Goal: Use online tool/utility

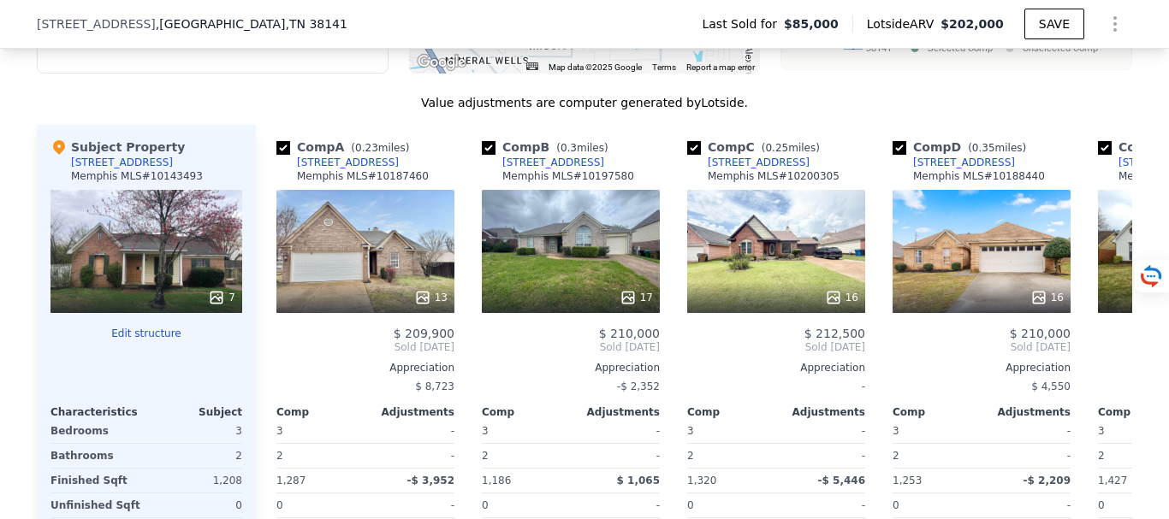
scroll to position [1705, 0]
click at [1106, 357] on icon at bounding box center [1111, 348] width 10 height 17
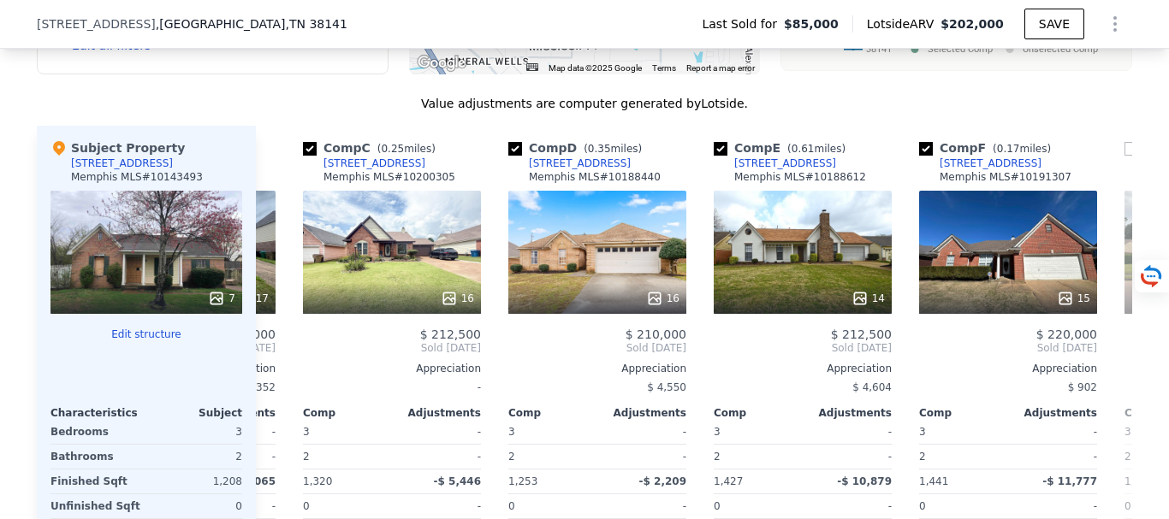
scroll to position [0, 411]
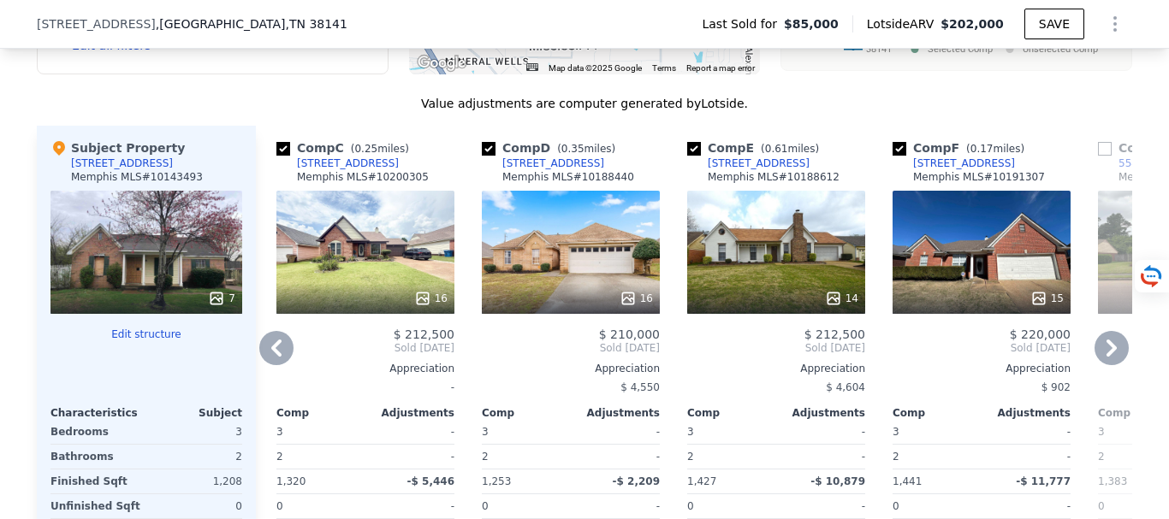
click at [1106, 357] on icon at bounding box center [1111, 348] width 10 height 17
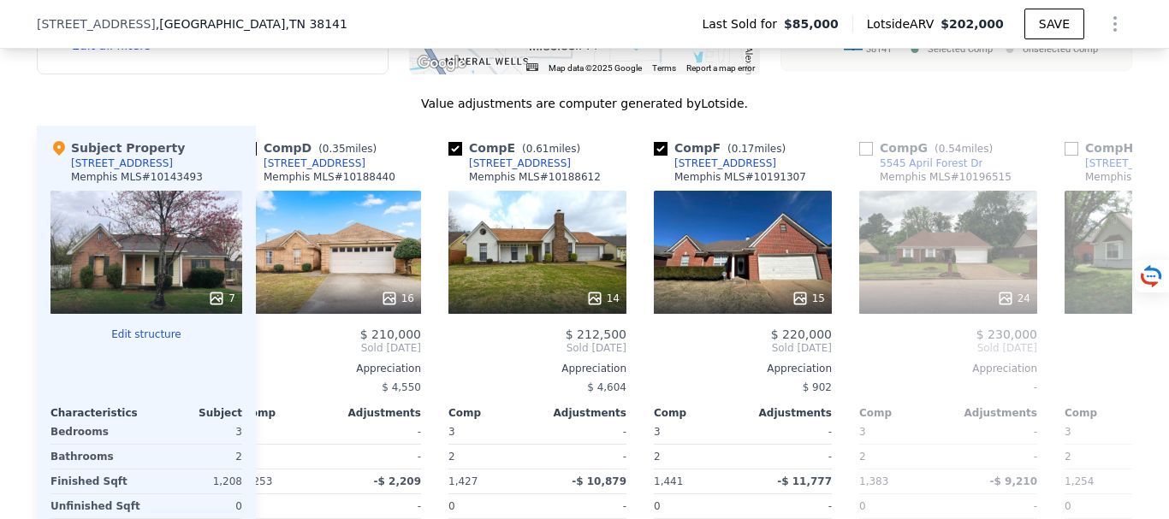
scroll to position [0, 821]
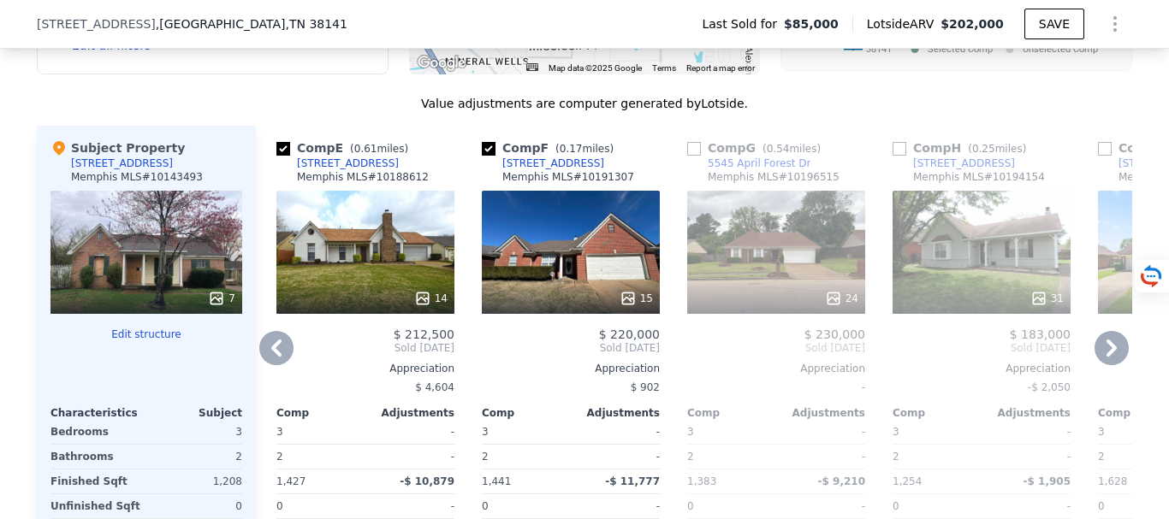
click at [1106, 357] on icon at bounding box center [1111, 348] width 10 height 17
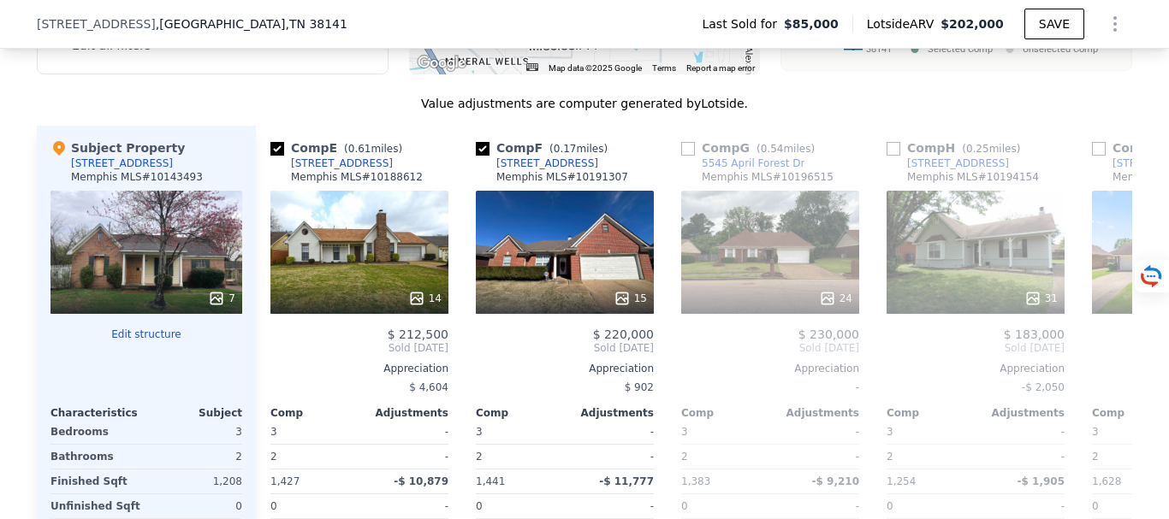
scroll to position [0, 1232]
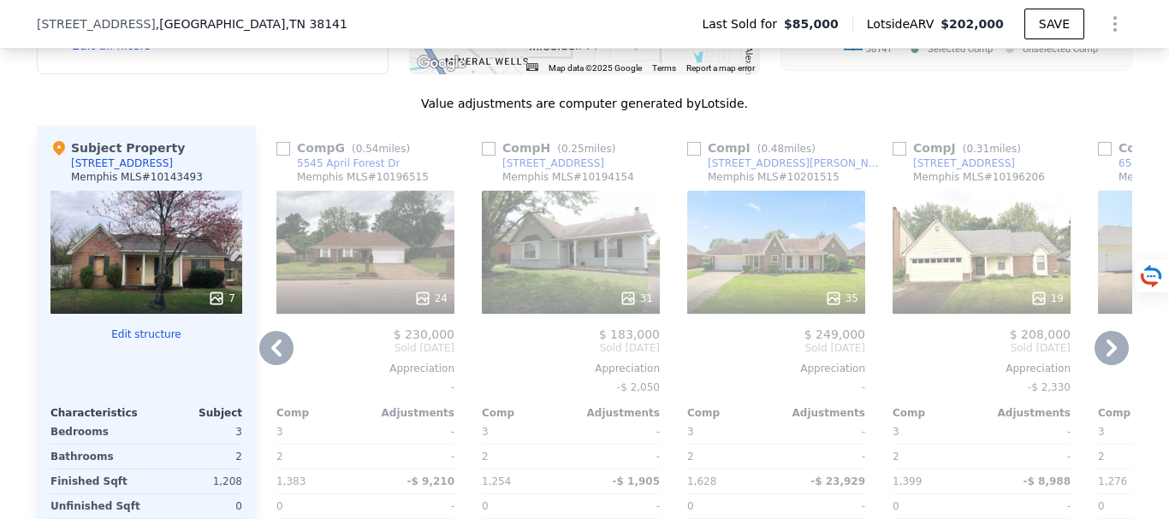
click at [589, 270] on div "31" at bounding box center [571, 252] width 178 height 123
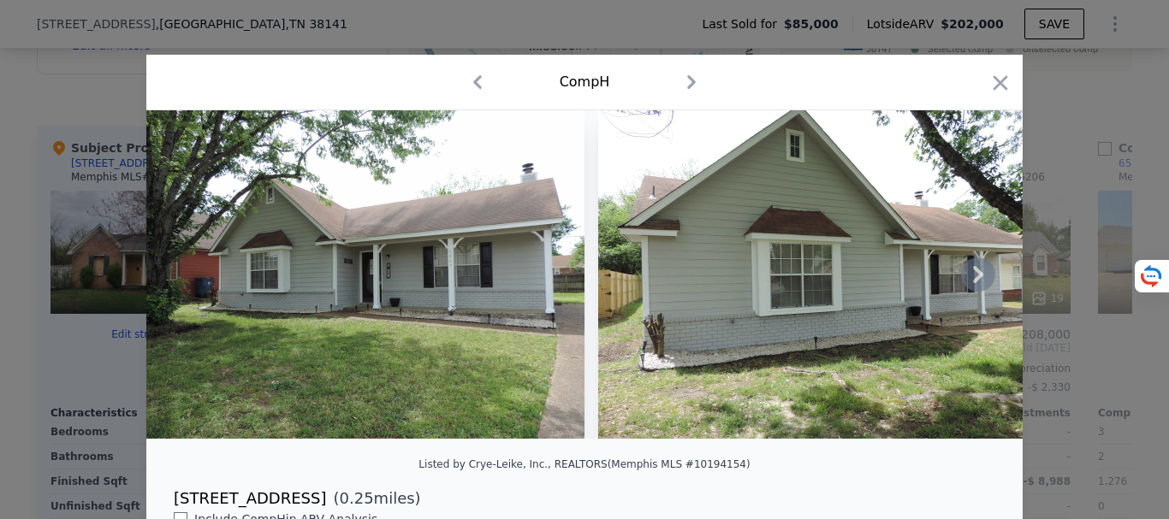
click at [973, 283] on icon at bounding box center [978, 274] width 10 height 17
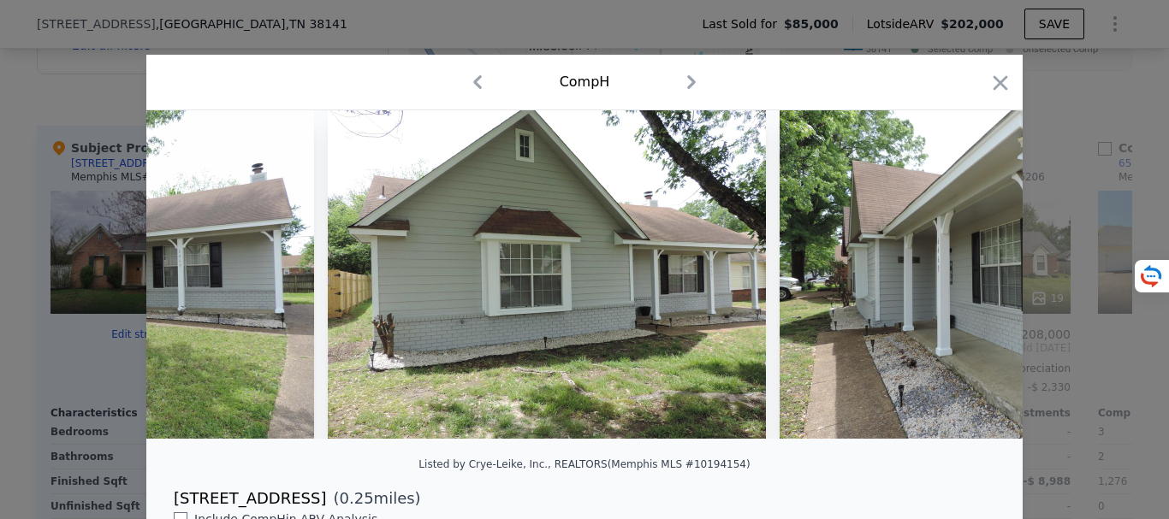
scroll to position [0, 411]
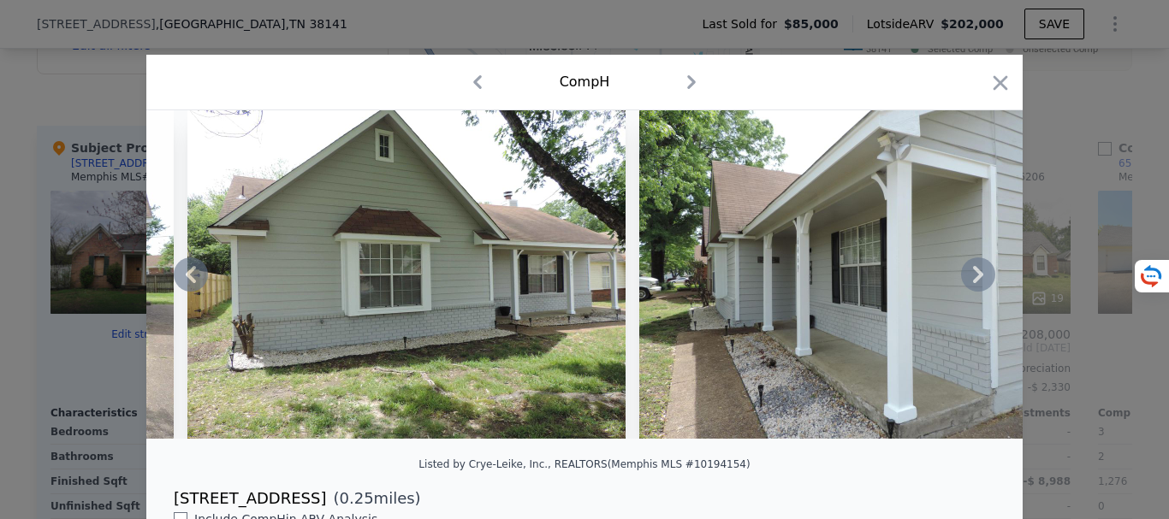
click at [973, 283] on icon at bounding box center [978, 274] width 10 height 17
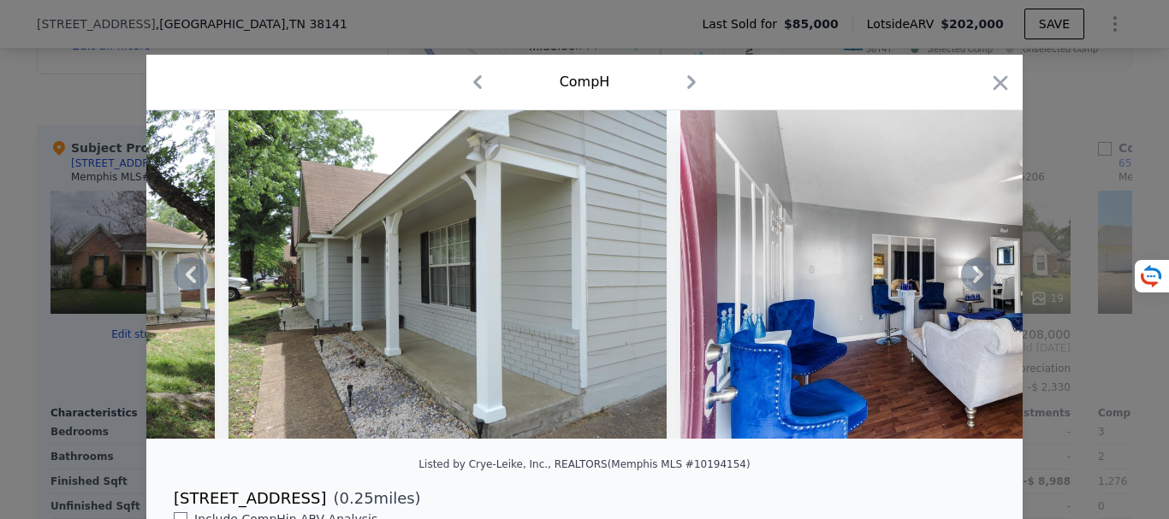
click at [973, 283] on icon at bounding box center [978, 274] width 10 height 17
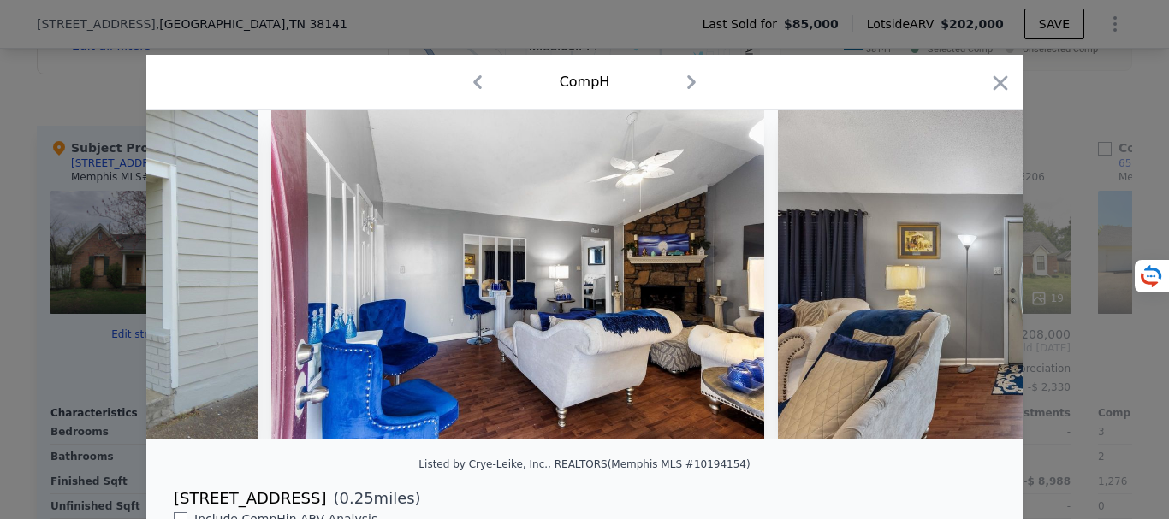
scroll to position [0, 1232]
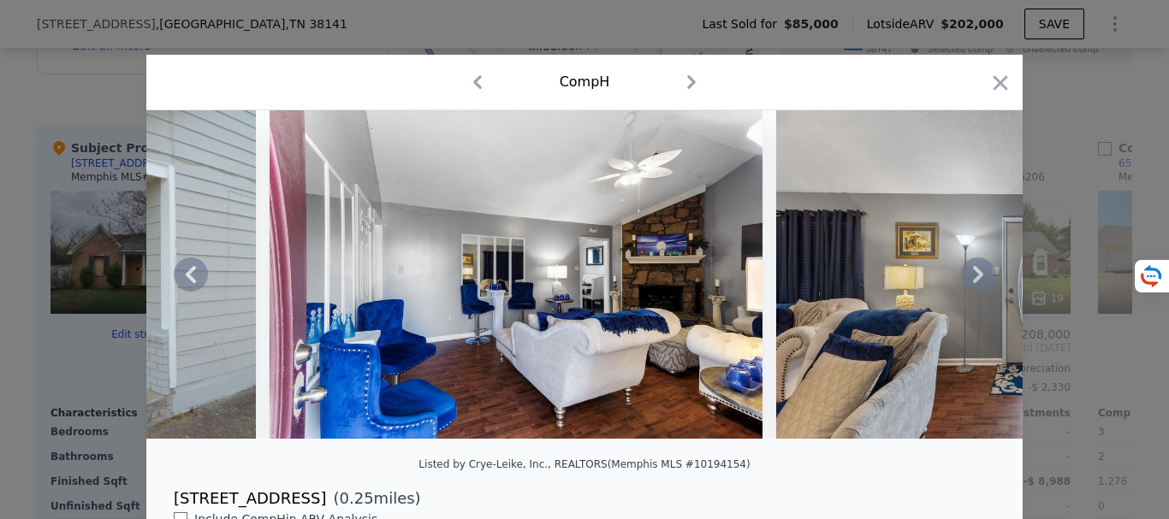
click at [973, 283] on icon at bounding box center [978, 274] width 10 height 17
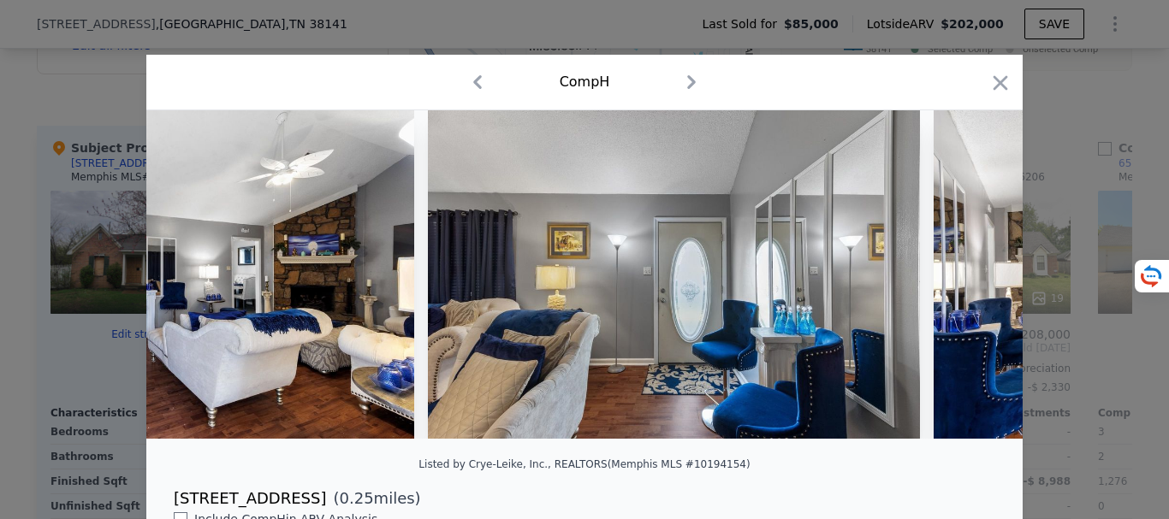
scroll to position [0, 1643]
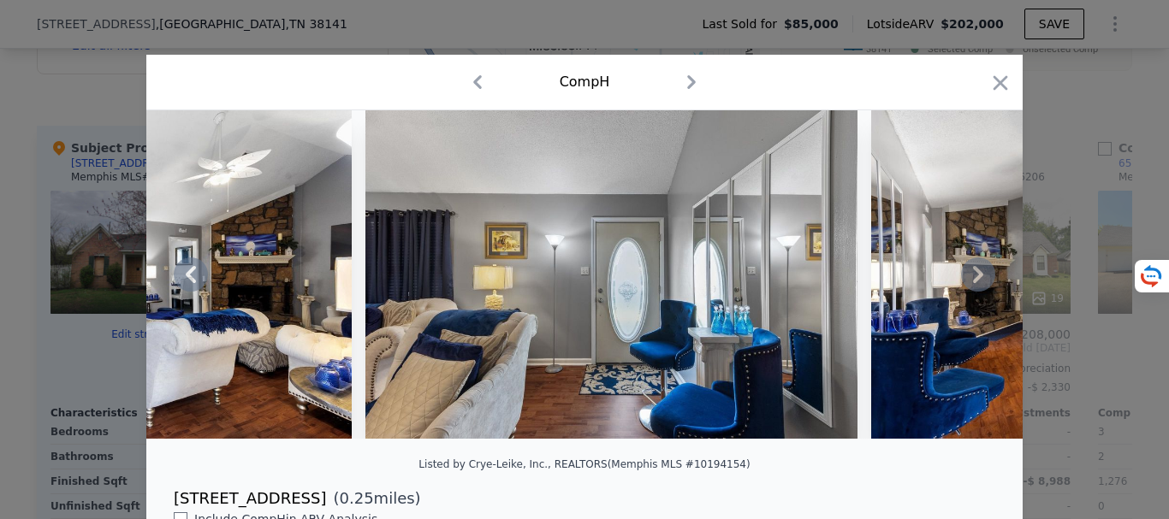
click at [974, 280] on icon at bounding box center [978, 274] width 10 height 17
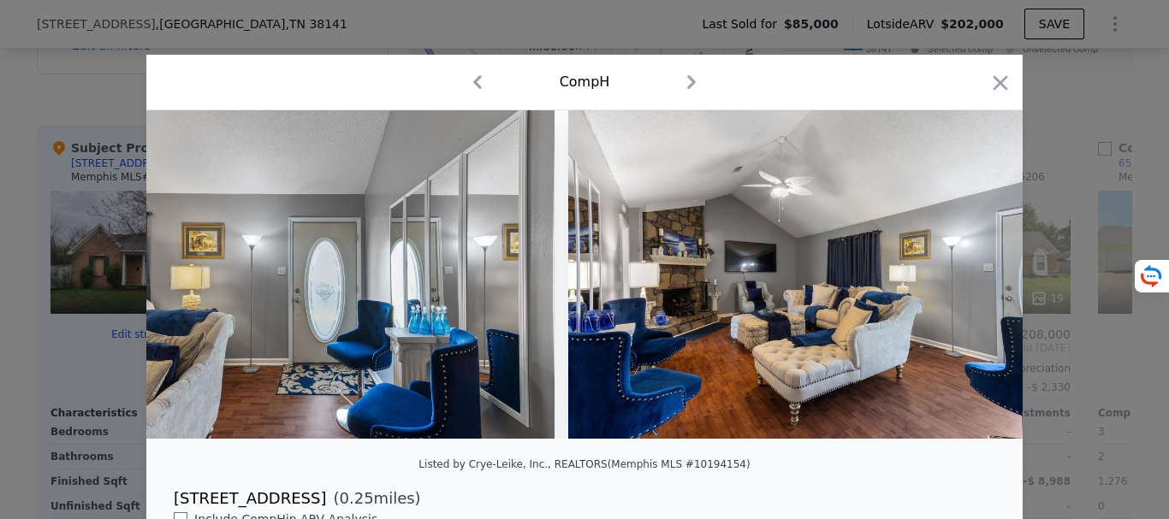
scroll to position [0, 2053]
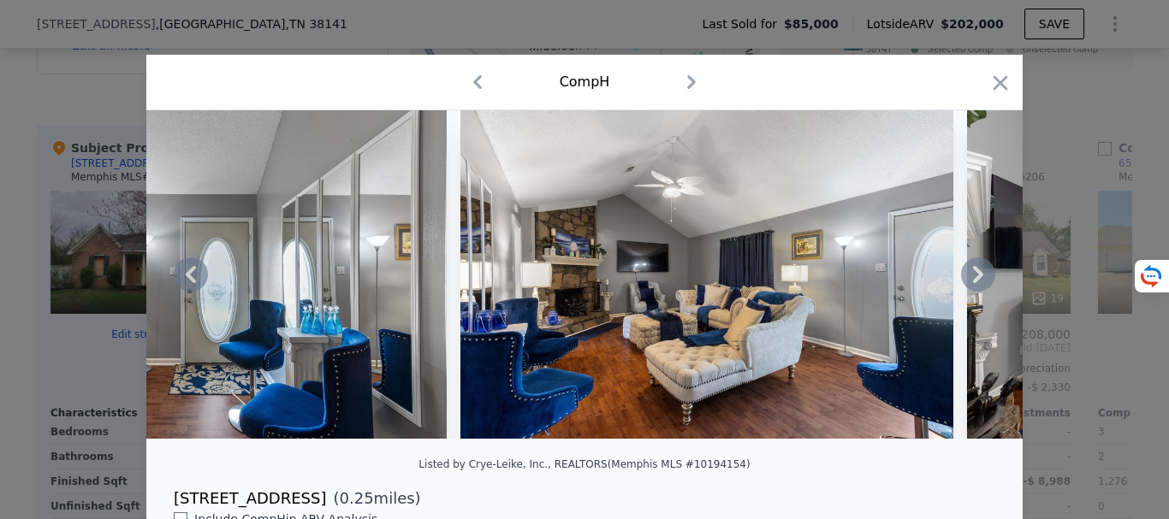
click at [974, 280] on icon at bounding box center [978, 274] width 10 height 17
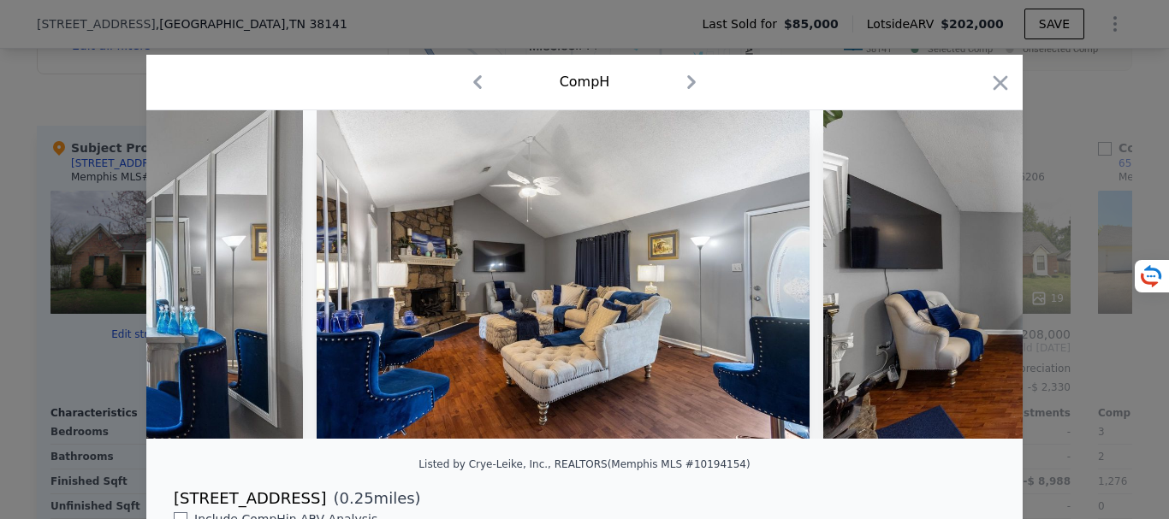
scroll to position [0, 2464]
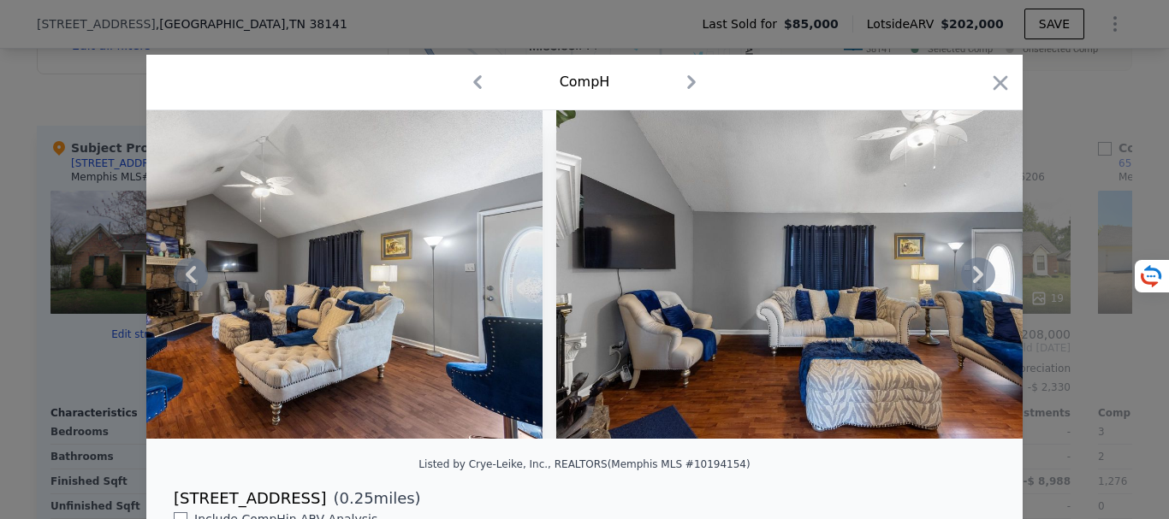
click at [974, 280] on icon at bounding box center [978, 274] width 10 height 17
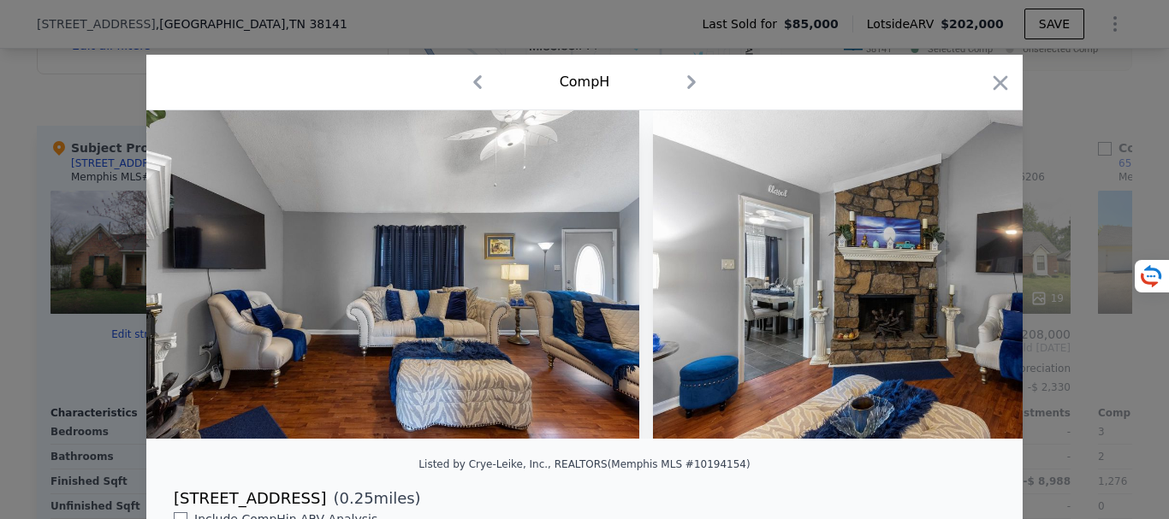
scroll to position [0, 2875]
click at [974, 280] on icon at bounding box center [978, 274] width 10 height 17
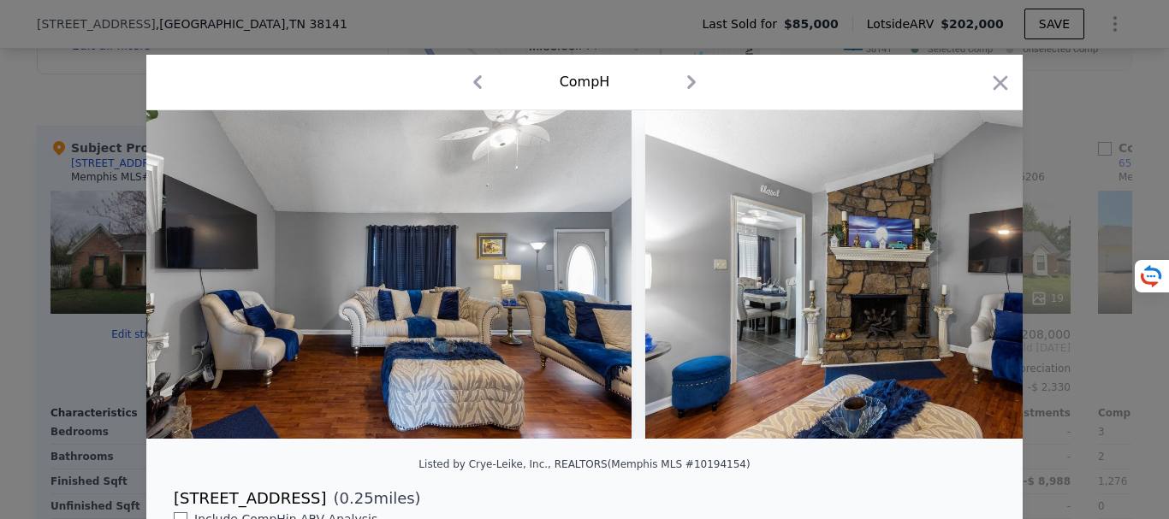
scroll to position [0, 3285]
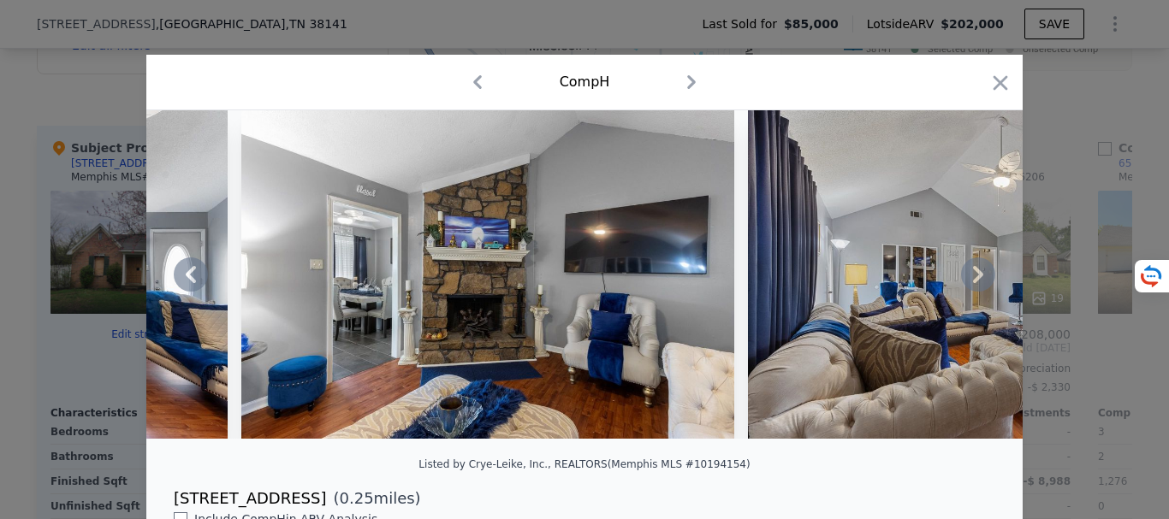
click at [974, 280] on icon at bounding box center [978, 274] width 10 height 17
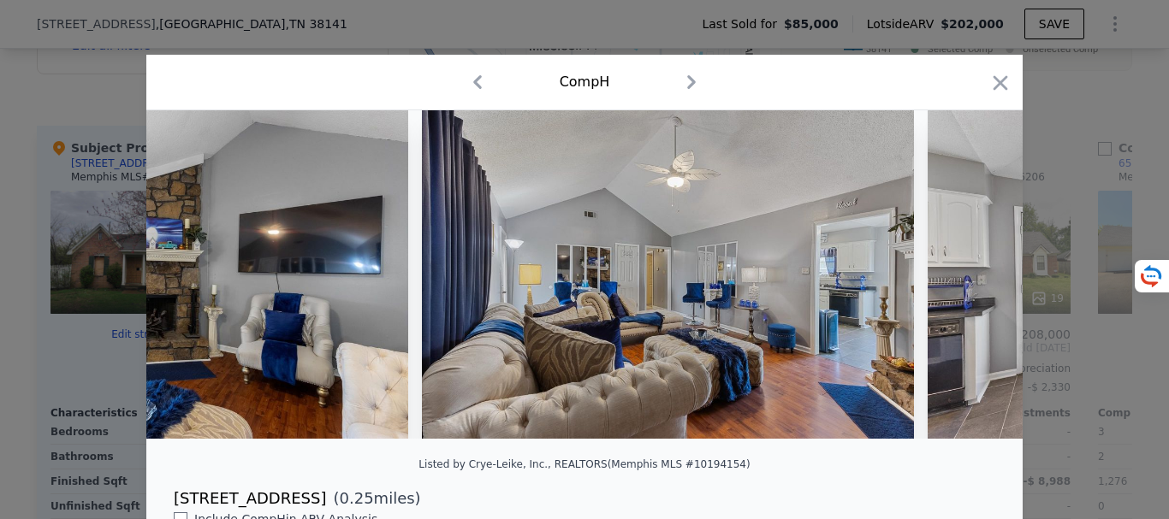
scroll to position [0, 3696]
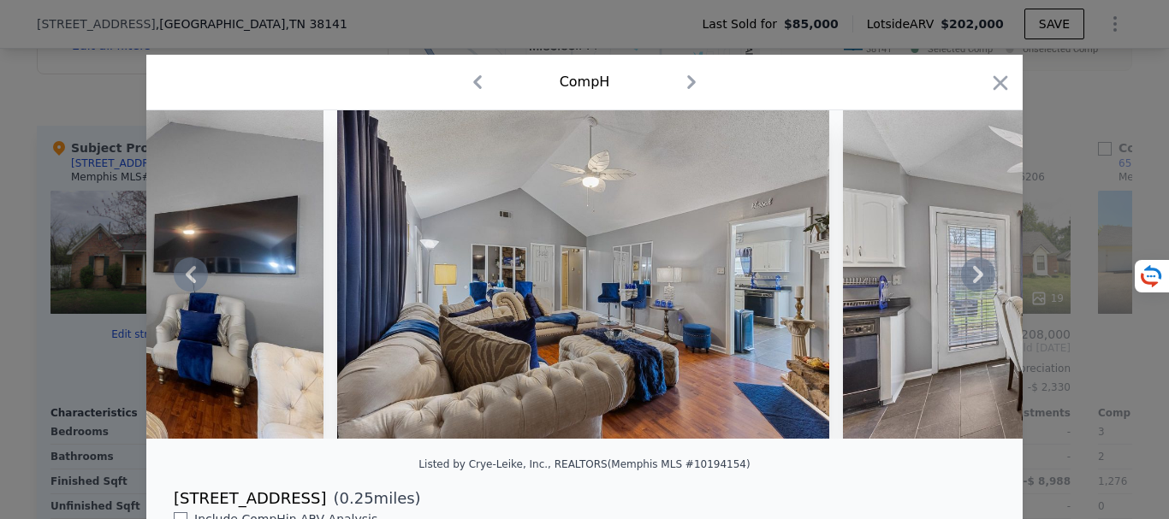
click at [974, 280] on icon at bounding box center [978, 274] width 10 height 17
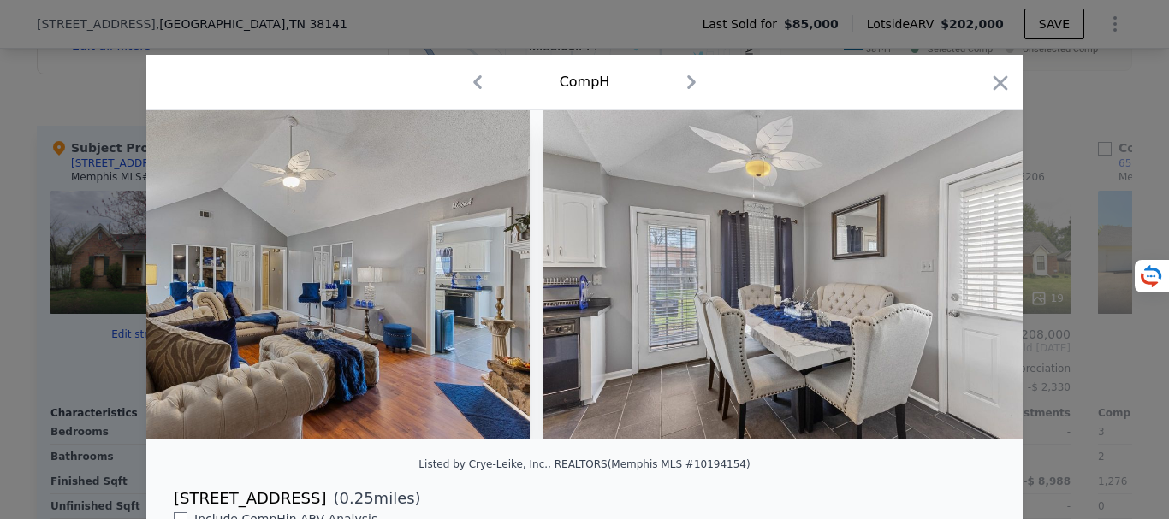
scroll to position [0, 4107]
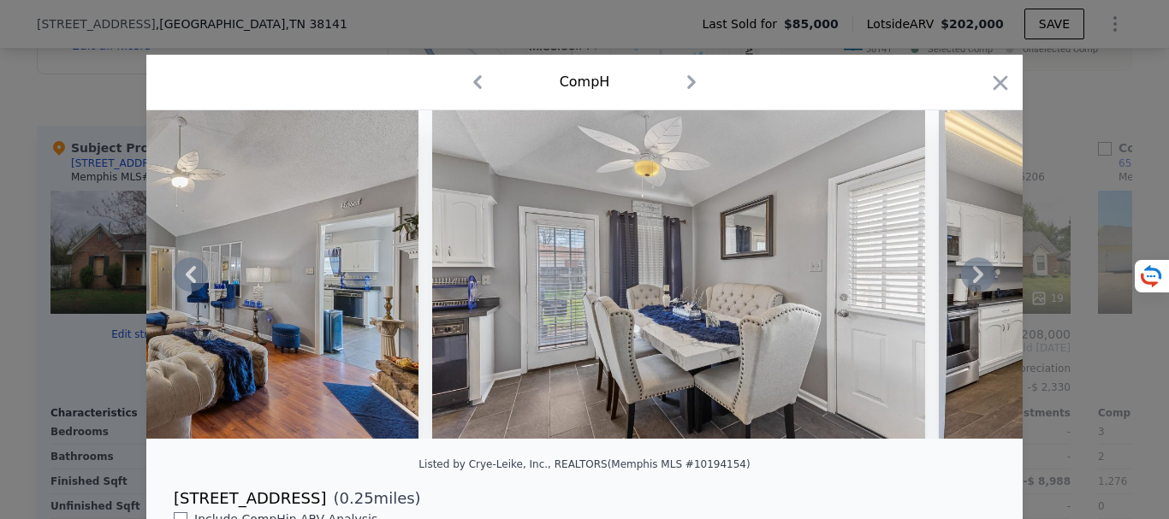
click at [974, 280] on icon at bounding box center [978, 274] width 10 height 17
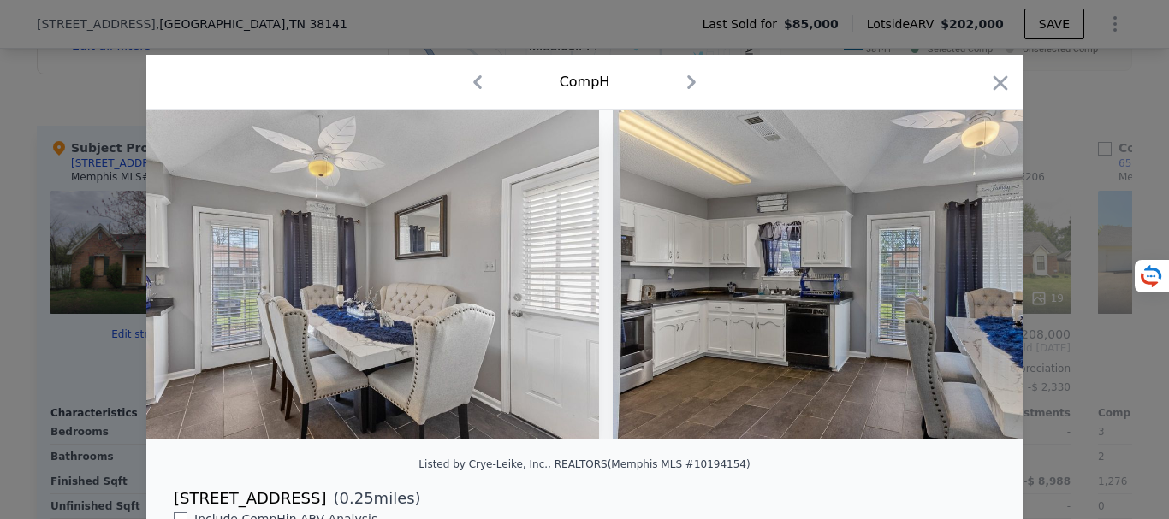
scroll to position [0, 4517]
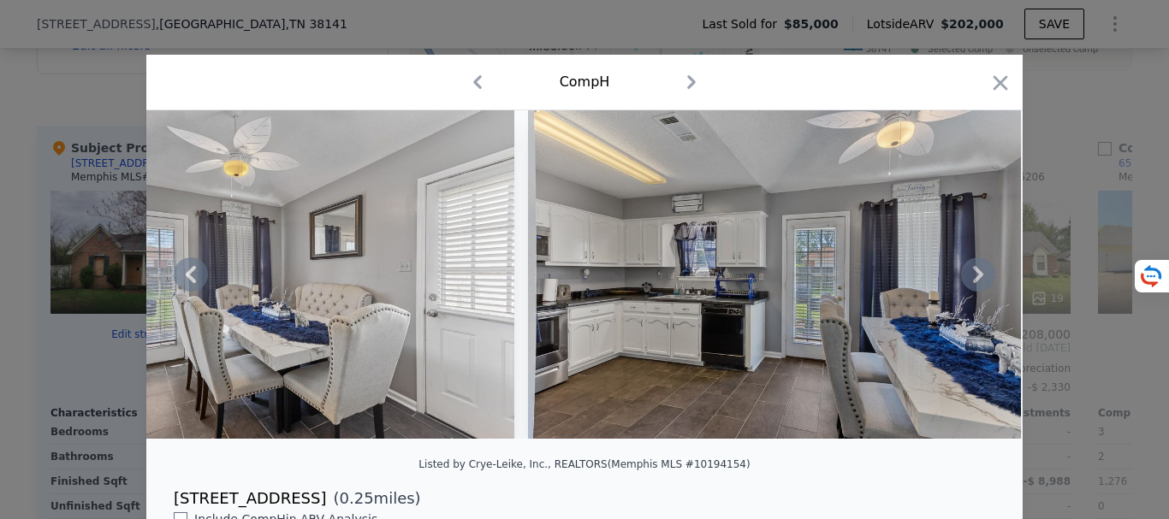
click at [972, 287] on icon at bounding box center [978, 275] width 34 height 34
click at [972, 287] on div at bounding box center [584, 274] width 876 height 329
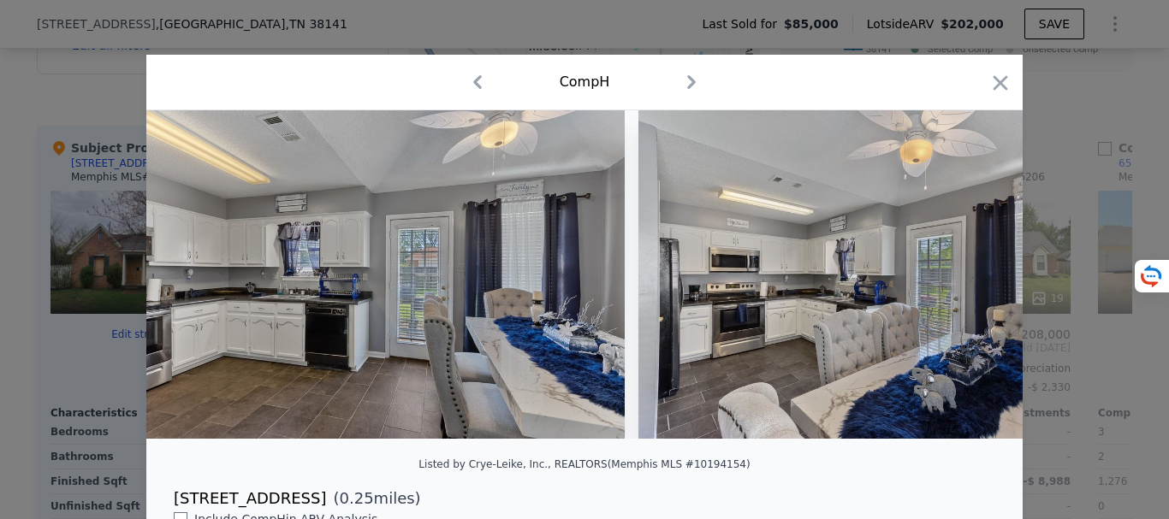
scroll to position [0, 4928]
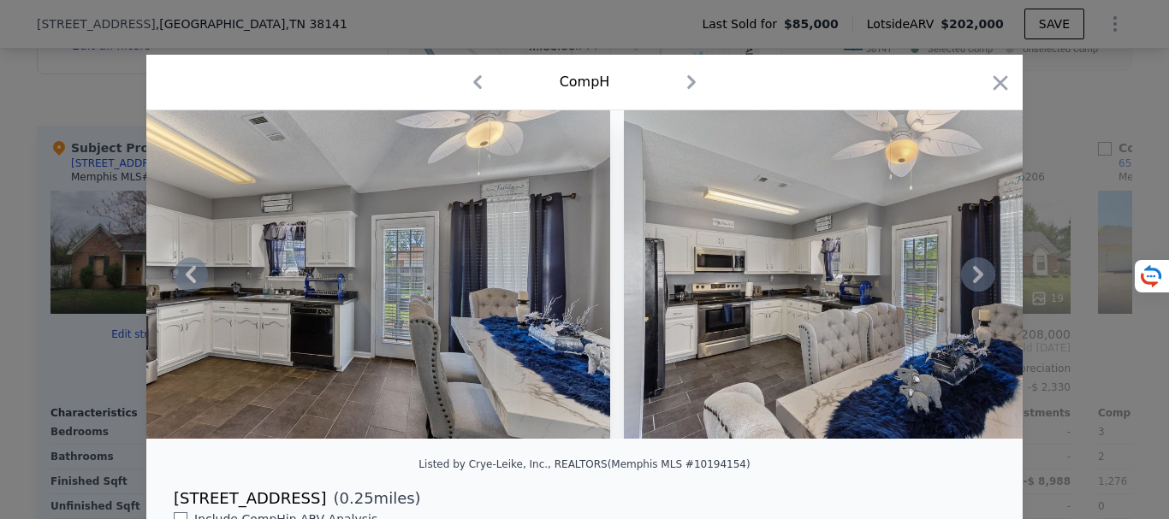
click at [968, 280] on icon at bounding box center [978, 275] width 34 height 34
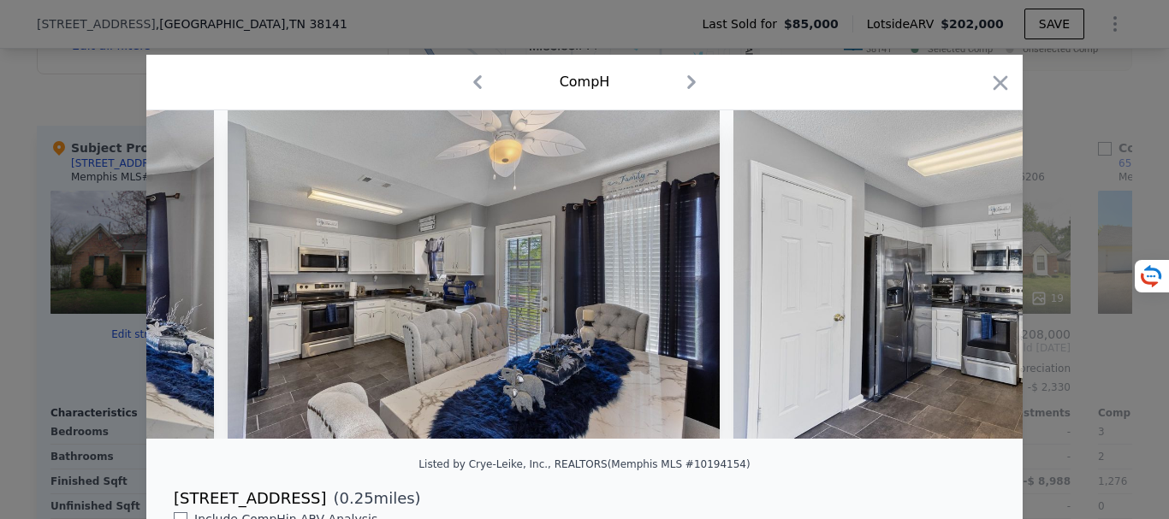
scroll to position [0, 5339]
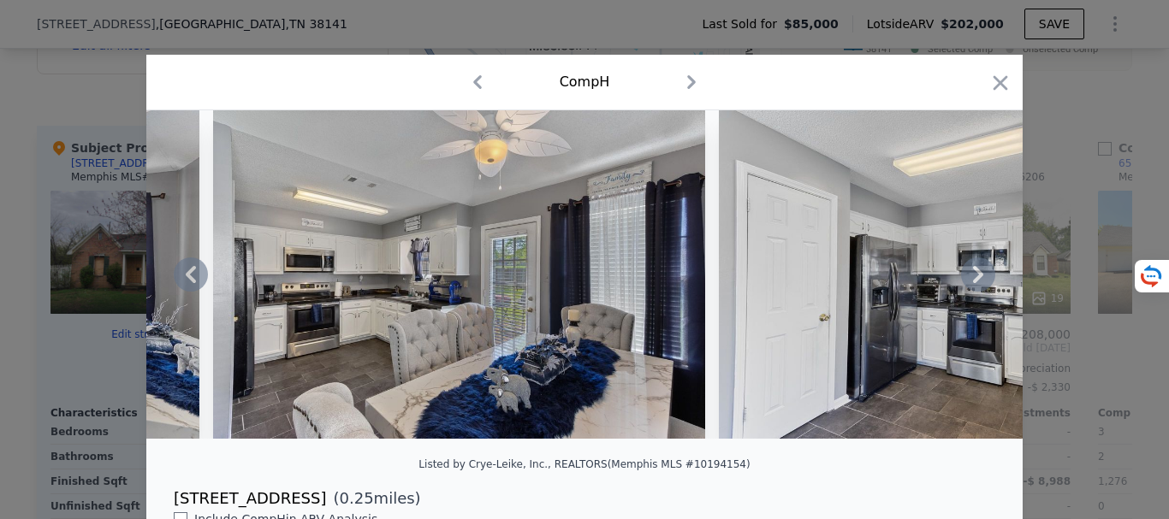
click at [968, 280] on icon at bounding box center [978, 275] width 34 height 34
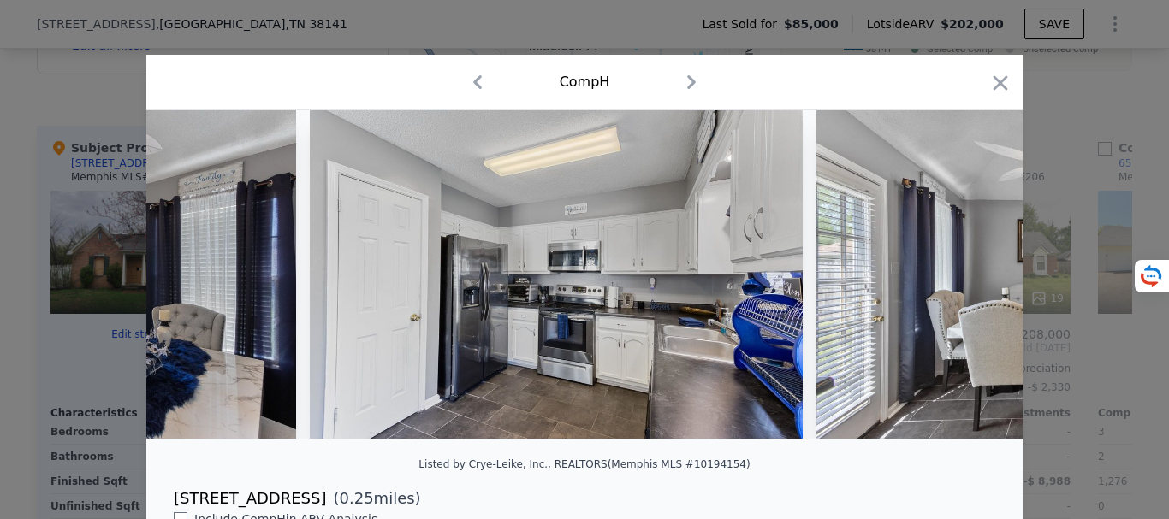
scroll to position [0, 5749]
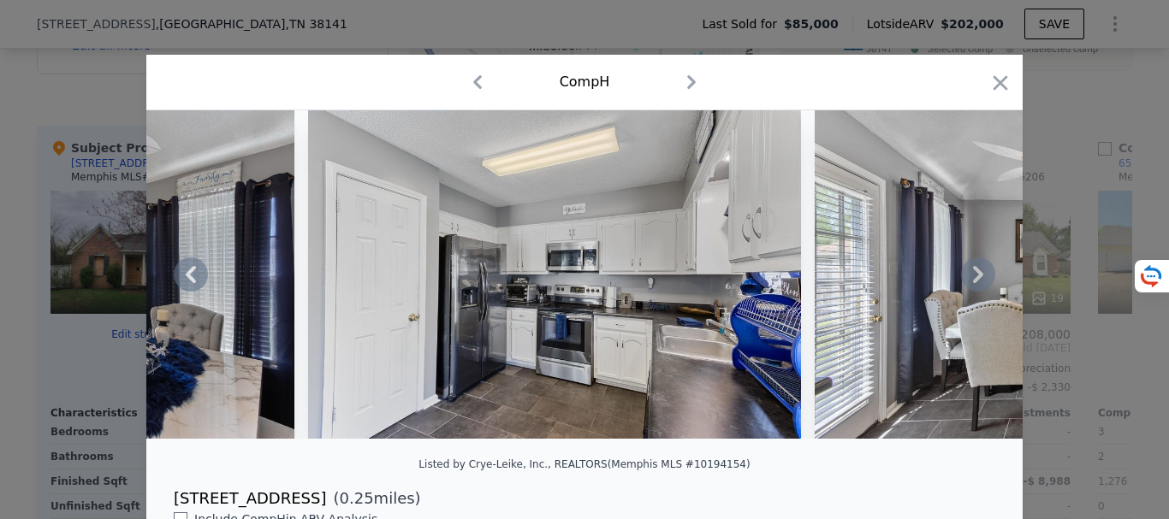
click at [968, 280] on icon at bounding box center [978, 275] width 34 height 34
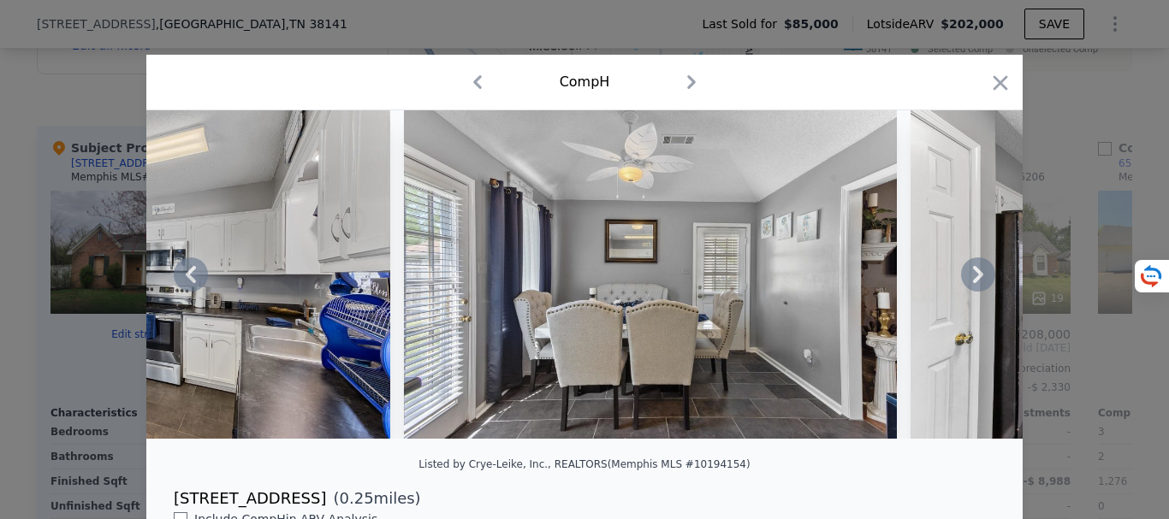
click at [968, 280] on icon at bounding box center [978, 275] width 34 height 34
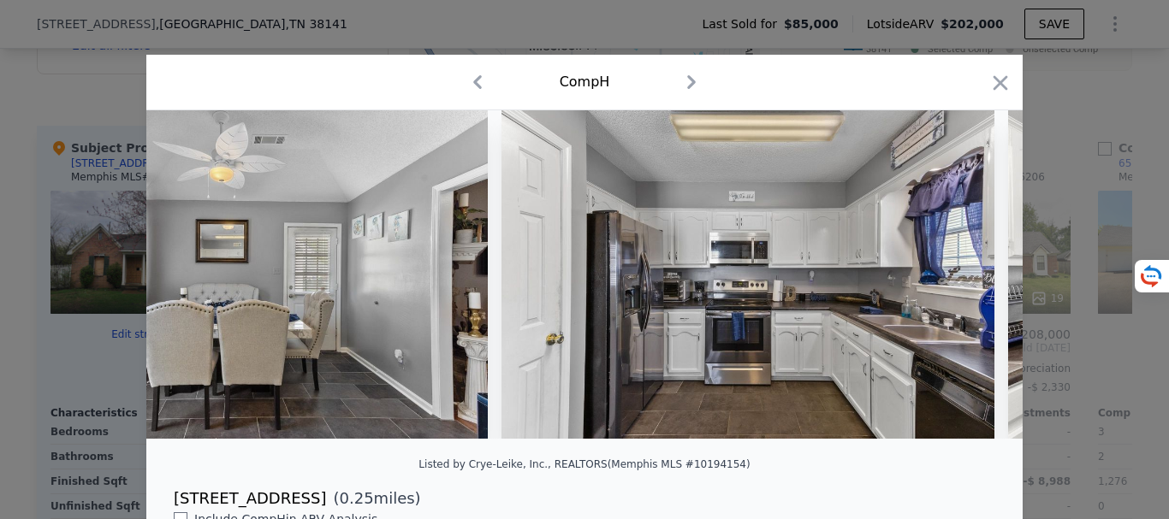
scroll to position [0, 6571]
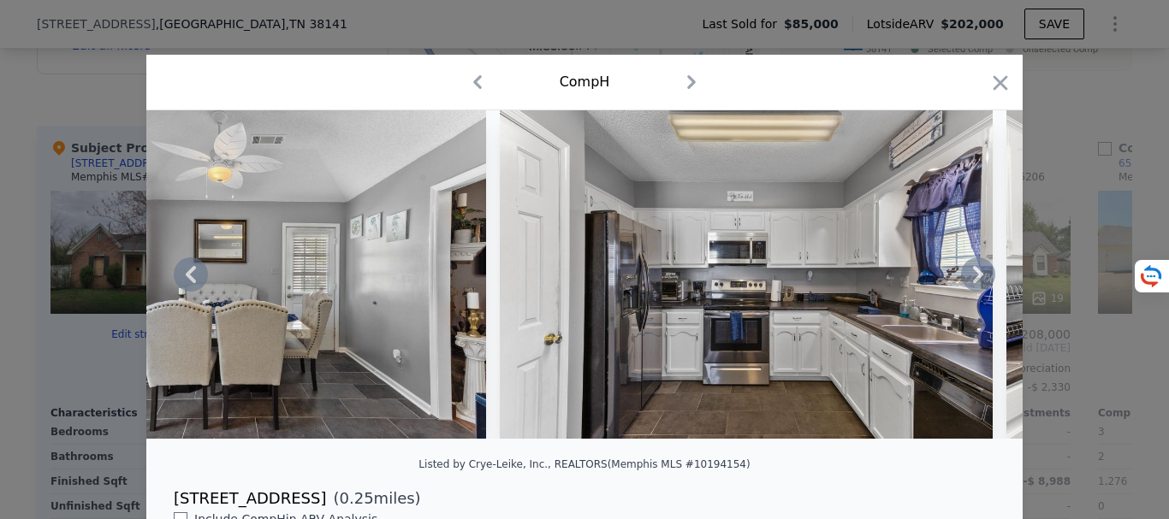
click at [992, 69] on div "Comp H" at bounding box center [584, 81] width 849 height 27
click at [988, 82] on icon "button" at bounding box center [1000, 83] width 24 height 24
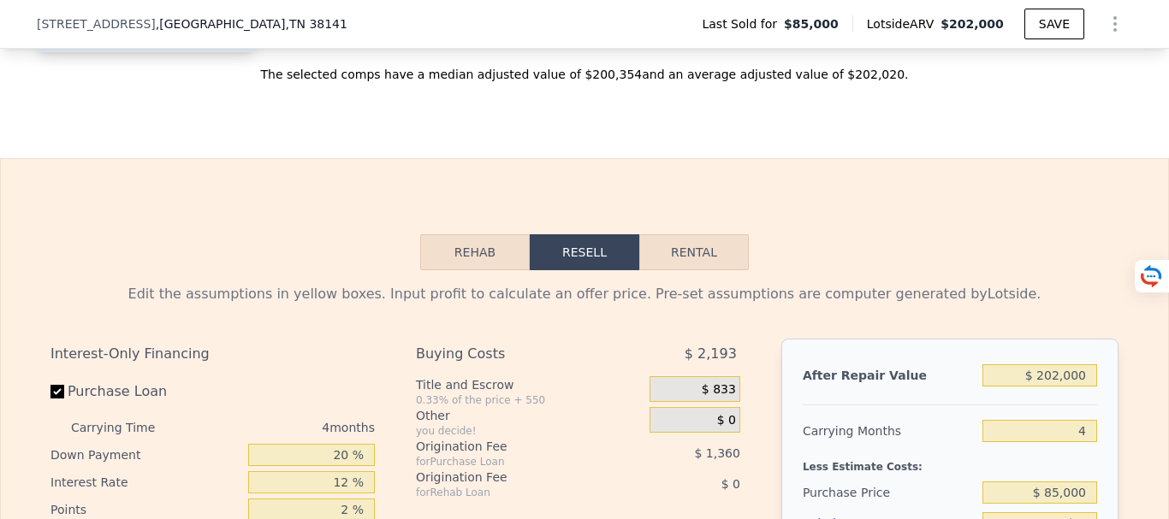
scroll to position [2561, 0]
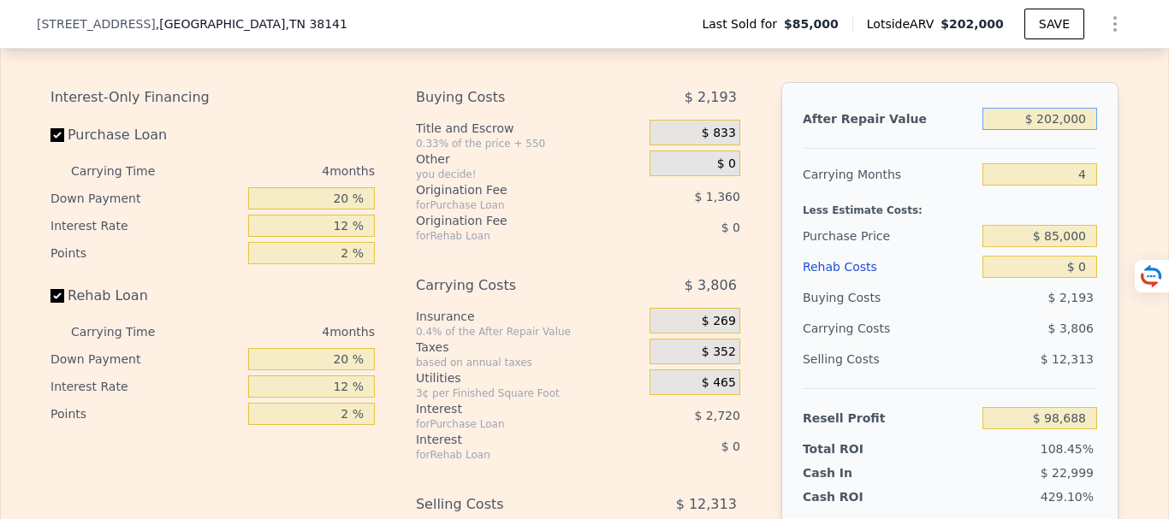
click at [1055, 130] on input "$ 202,000" at bounding box center [1039, 119] width 115 height 22
type input "$ 2,000"
type input "-$ 89,400"
type input "$ 000"
type input "-$ 91,280"
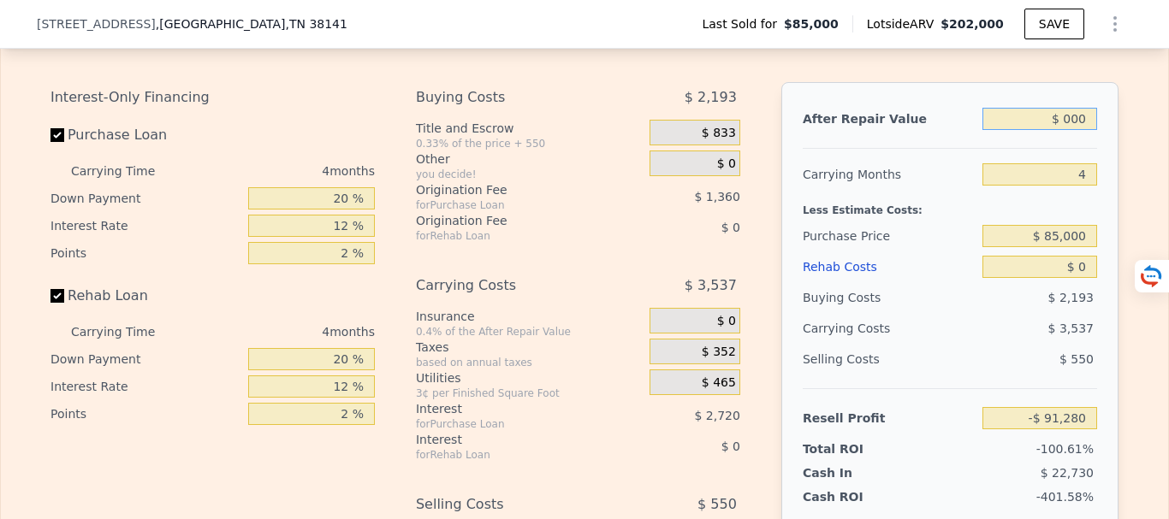
type input "$ 1,000"
type input "-$ 90,339"
type input "$ 190,000"
type input "$ 87,403"
type input "$ 190,000"
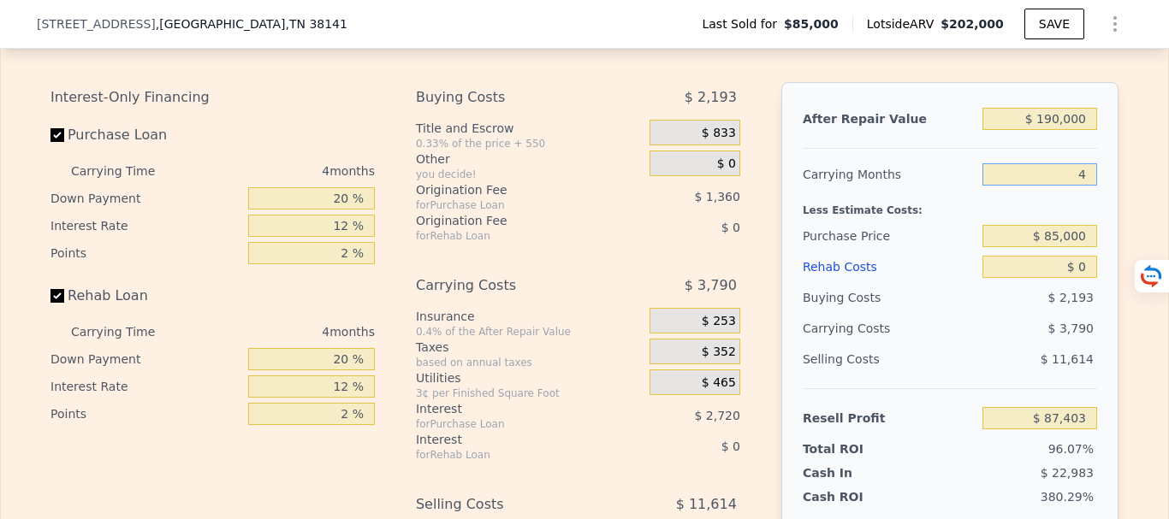
click at [1080, 186] on input "4" at bounding box center [1039, 174] width 115 height 22
type input "6"
type input "$ 85,508"
type input "6"
click at [1086, 221] on div "Less Estimate Costs:" at bounding box center [950, 205] width 294 height 31
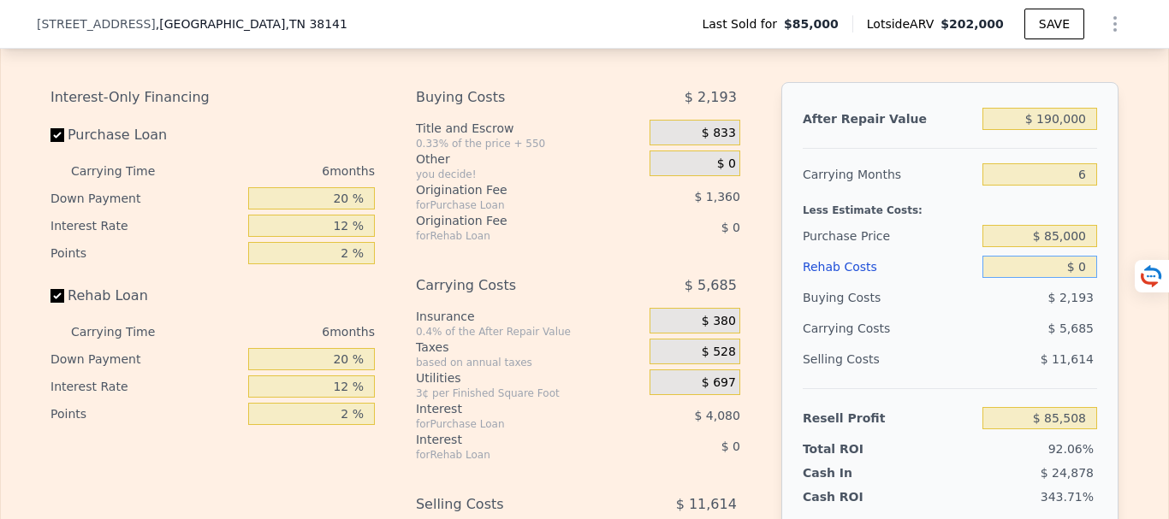
click at [1077, 278] on input "$ 0" at bounding box center [1039, 267] width 115 height 22
type input "$ 4"
type input "$ 85,504"
type input "$ 40"
type input "$ 85,467"
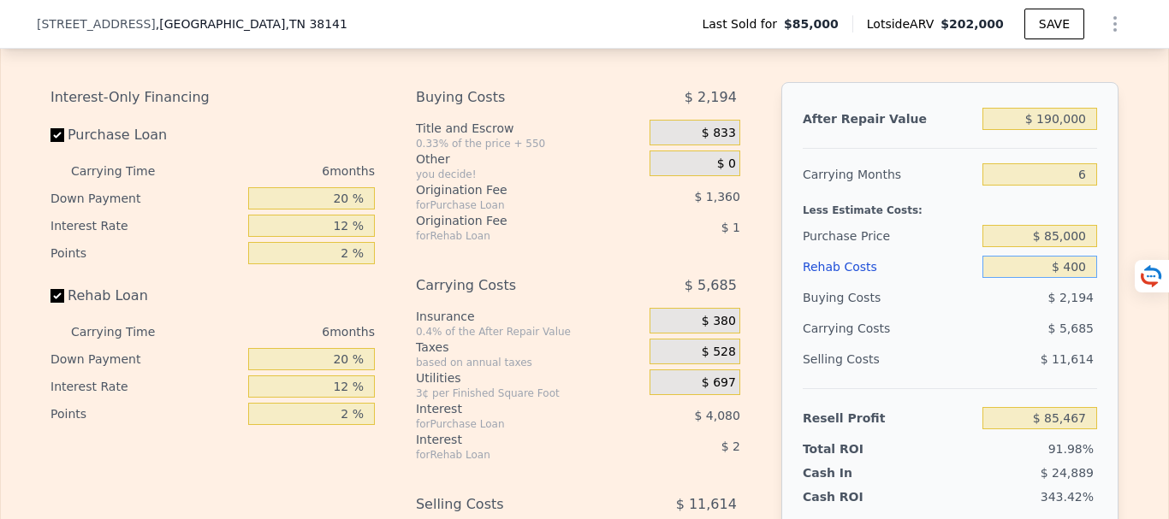
type input "$ 4,000"
type input "$ 81,252"
type input "$ 40,000"
type input "$ 42,948"
type input "$ 40,000"
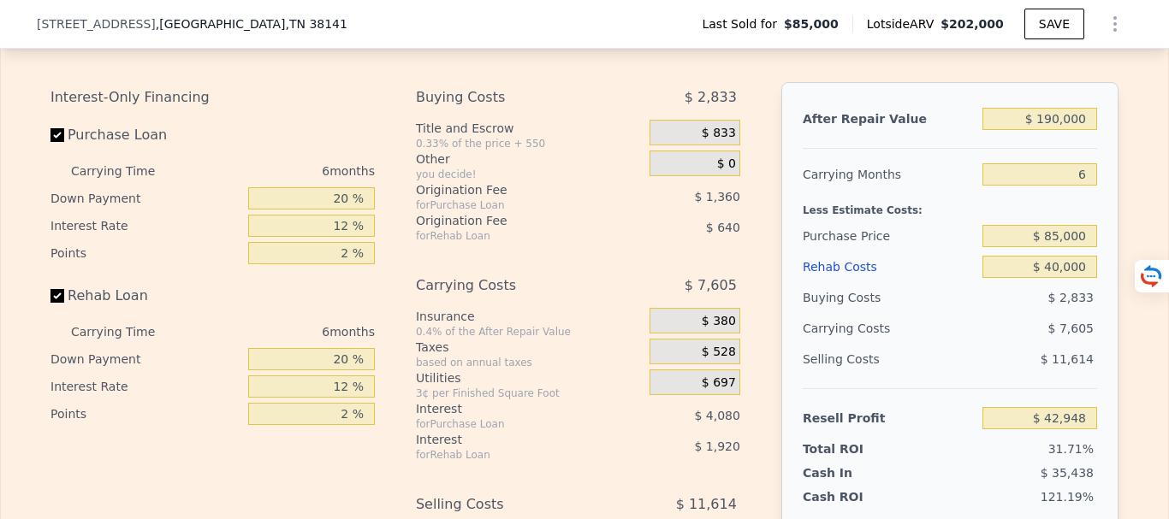
click at [996, 344] on div "$ 7,605" at bounding box center [1006, 328] width 181 height 31
click at [1052, 247] on input "$ 85,000" at bounding box center [1039, 236] width 115 height 22
click at [1057, 247] on input "$ 85,000" at bounding box center [1039, 236] width 115 height 22
type input "$ 109,000"
click at [993, 344] on div "$ 7,605" at bounding box center [1006, 328] width 181 height 31
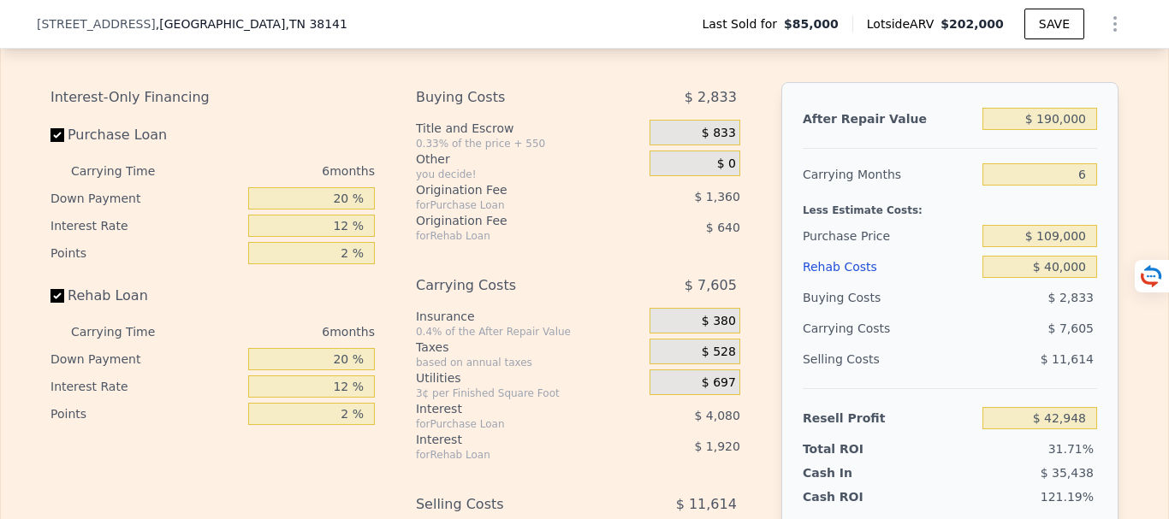
type input "$ 17,332"
drag, startPoint x: 1057, startPoint y: 293, endPoint x: 1053, endPoint y: 308, distance: 15.2
click at [1057, 278] on input "$ 40,000" at bounding box center [1039, 267] width 115 height 22
type input "$ 4,000"
type input "$ 55,636"
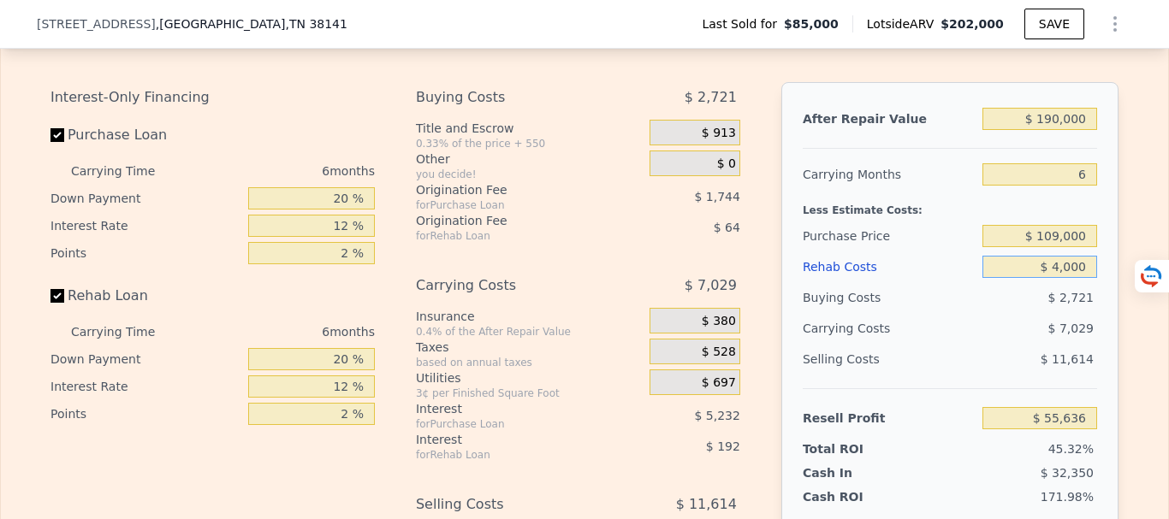
type input "$ 000"
type input "$ 59,892"
type input "$ 3,000"
type input "$ 56,700"
type input "$ 35,000"
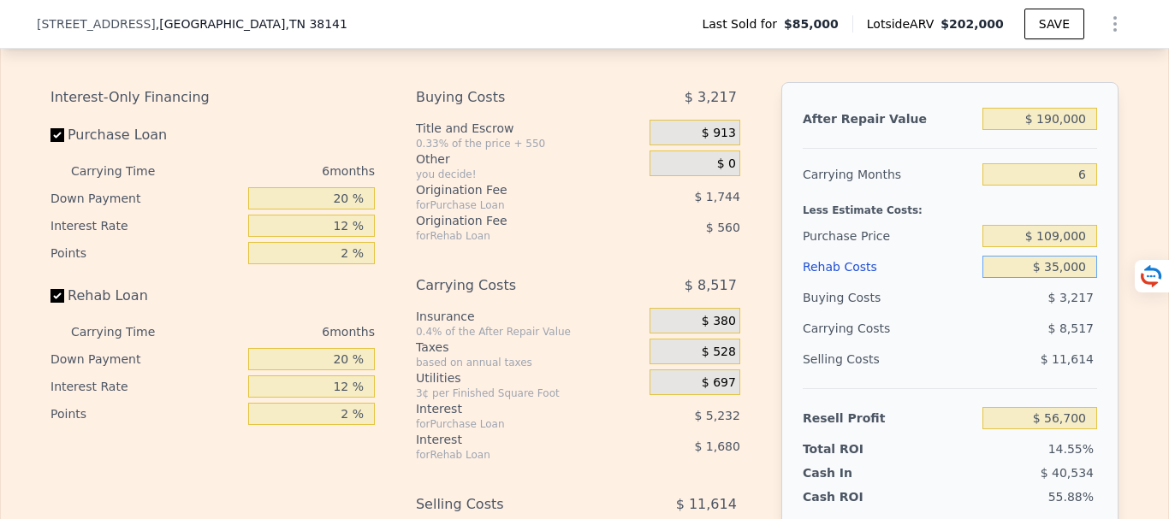
type input "$ 22,652"
type input "$ 35,000"
click at [1022, 313] on div "$ 3,217" at bounding box center [1040, 297] width 116 height 31
click at [1055, 247] on input "$ 109,000" at bounding box center [1039, 236] width 115 height 22
type input "$ 135,000"
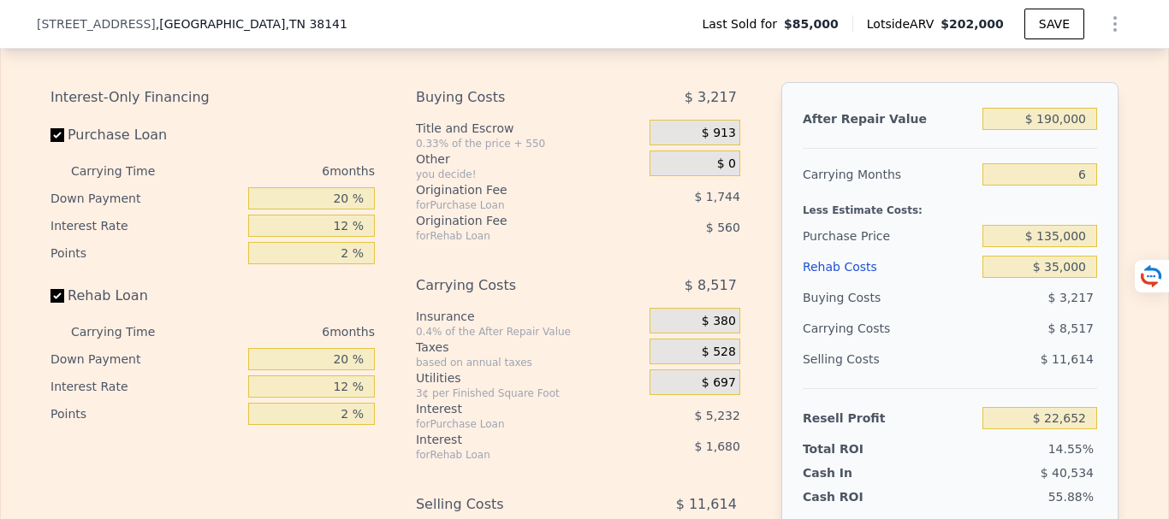
click at [1012, 375] on div "$ 11,614" at bounding box center [1040, 359] width 116 height 31
type input "-$ 5,099"
click at [1052, 247] on input "$ 135,000" at bounding box center [1039, 236] width 115 height 22
click at [1058, 247] on input "$ 135,000" at bounding box center [1039, 236] width 115 height 22
type input "$ 150,000"
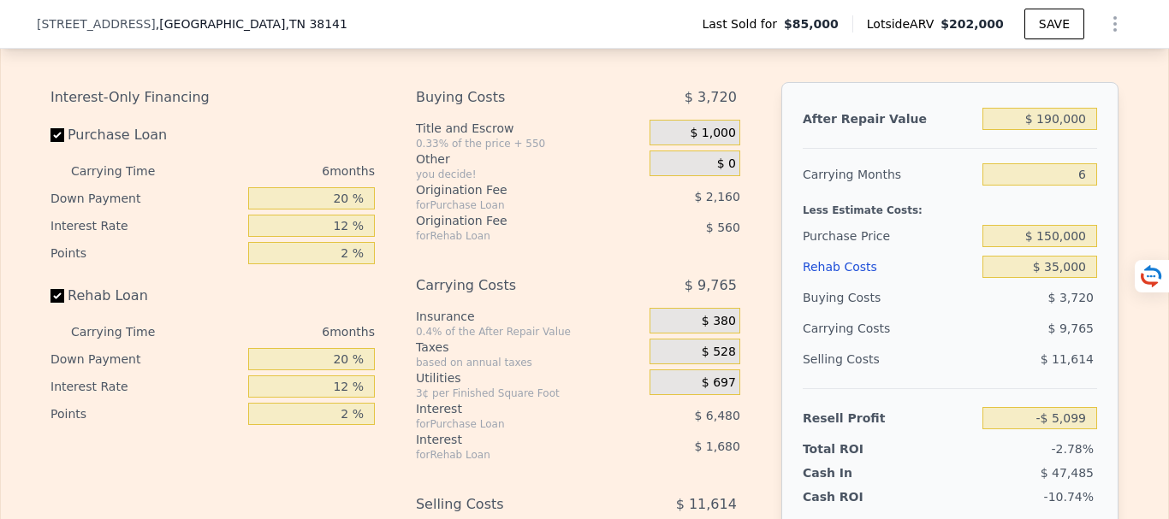
click at [929, 313] on div "Buying Costs" at bounding box center [889, 297] width 173 height 31
type input "-$ 21,109"
click at [1057, 247] on input "$ 150,000" at bounding box center [1039, 236] width 115 height 22
type input "$ 100,000"
click at [1000, 344] on div "$ 10,485" at bounding box center [1006, 328] width 181 height 31
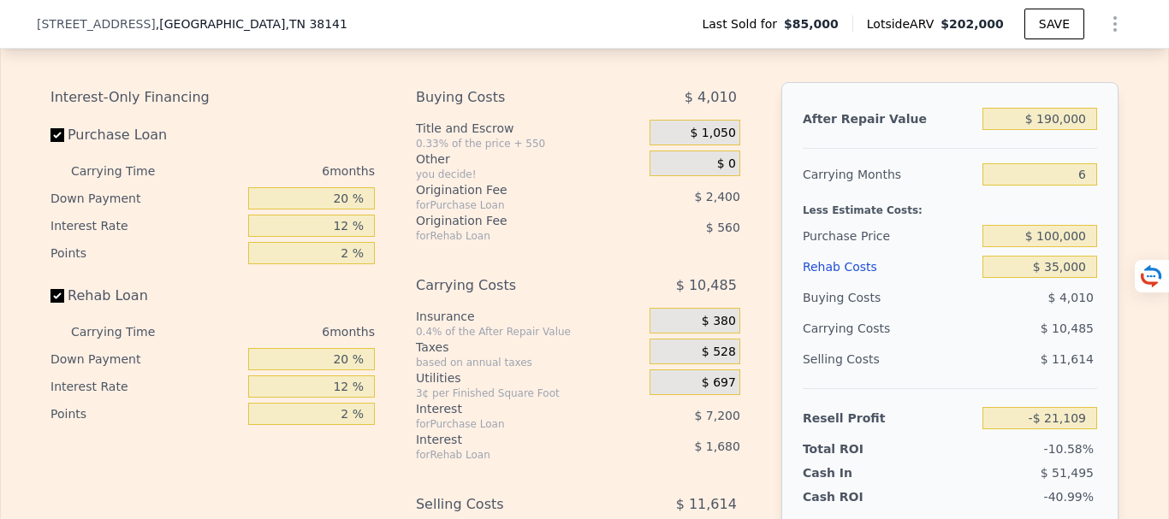
type input "$ 32,258"
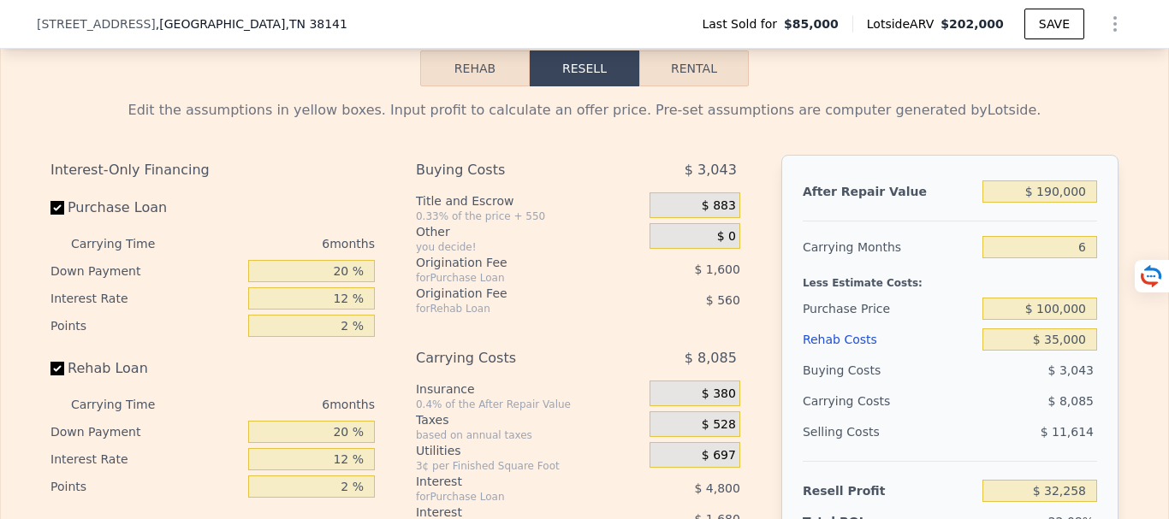
scroll to position [2475, 0]
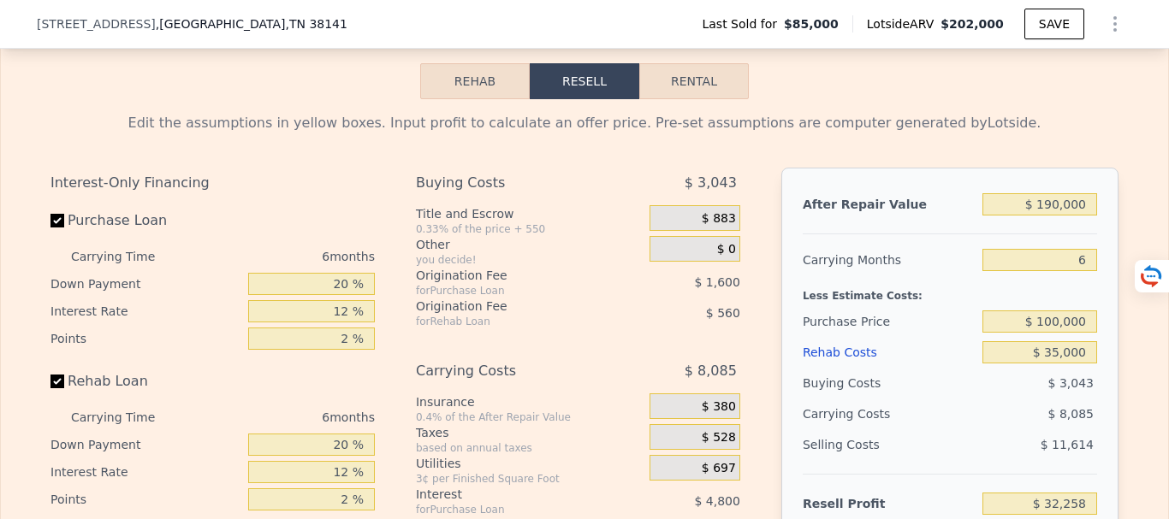
click at [1031, 102] on div "Rehab Resell Rental Edit the assumptions in yellow boxes. Input profit to calcu…" at bounding box center [584, 399] width 1169 height 825
click at [844, 95] on div "Rehab Resell Rental Edit the assumptions in yellow boxes. Input profit to calcu…" at bounding box center [584, 399] width 1169 height 825
